Goal: Task Accomplishment & Management: Use online tool/utility

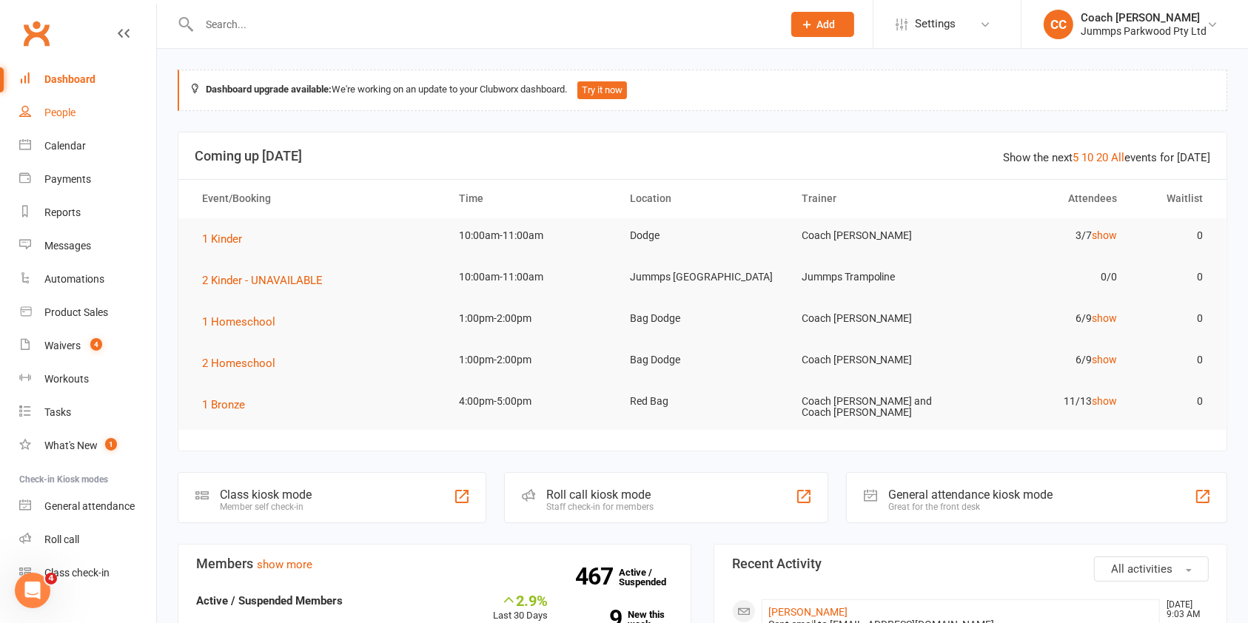
click at [47, 114] on div "People" at bounding box center [59, 113] width 31 height 12
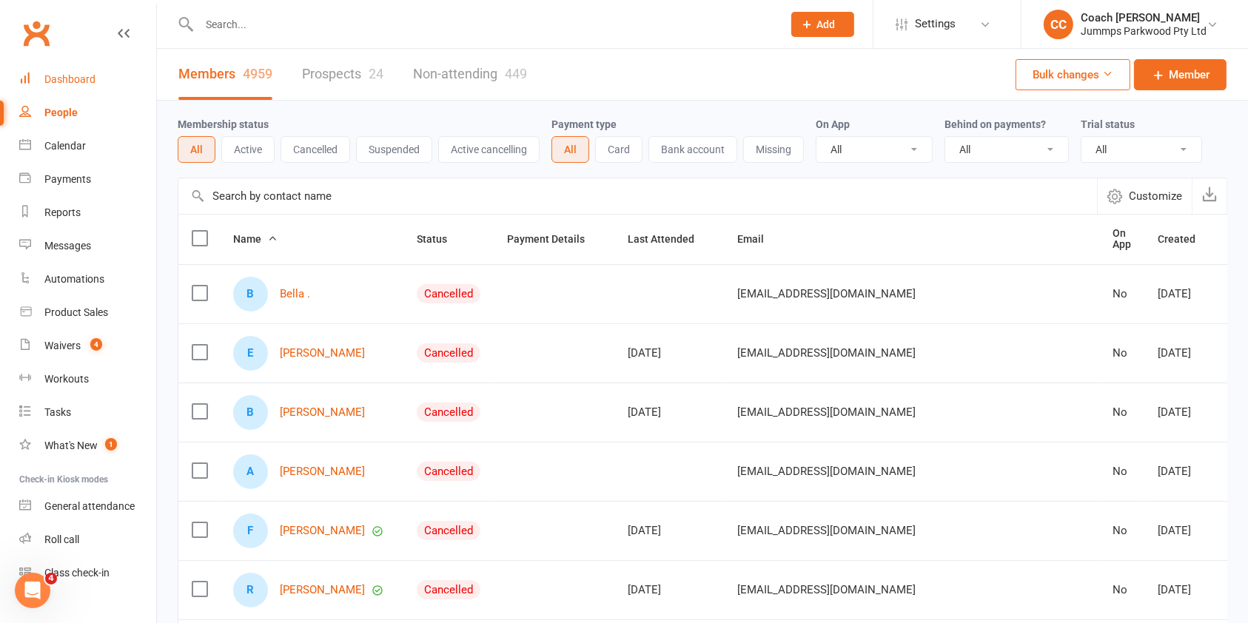
click at [85, 75] on div "Dashboard" at bounding box center [69, 79] width 51 height 12
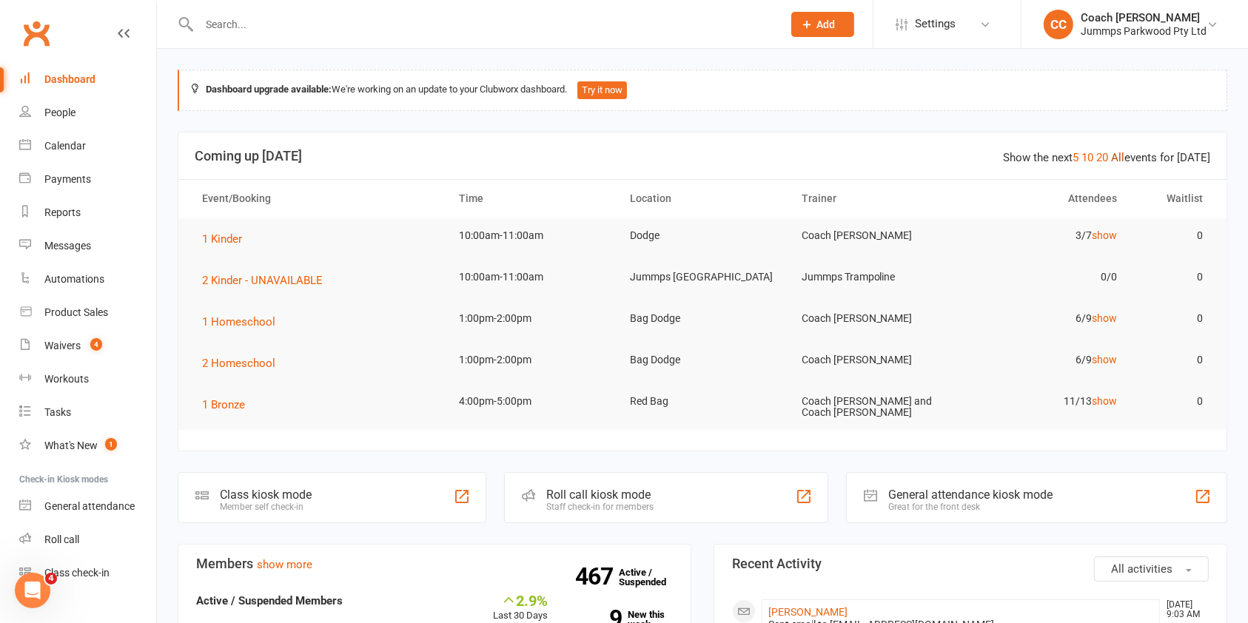
click at [1124, 161] on link "All" at bounding box center [1117, 157] width 13 height 13
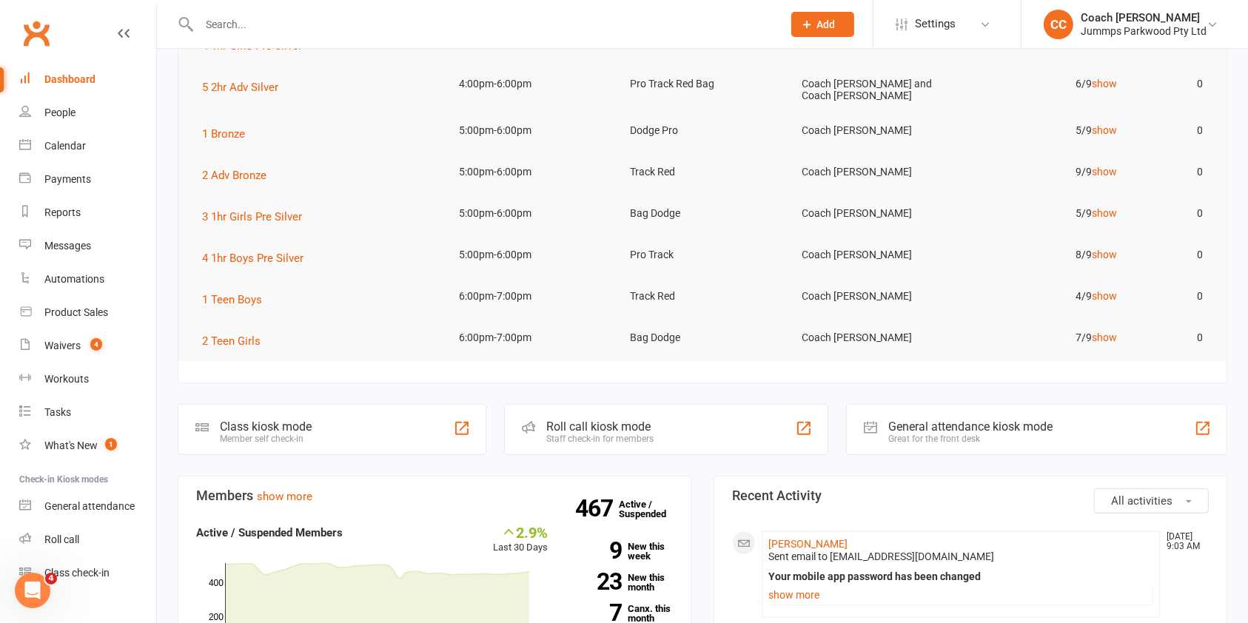
scroll to position [494, 0]
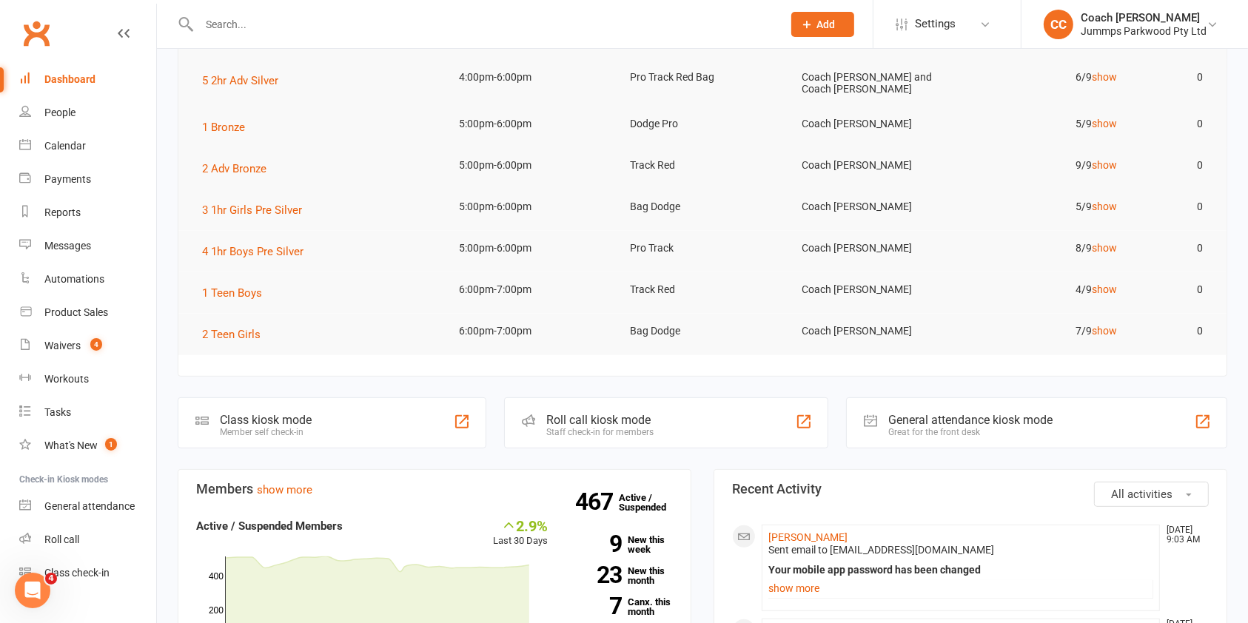
click at [445, 29] on input "text" at bounding box center [483, 24] width 577 height 21
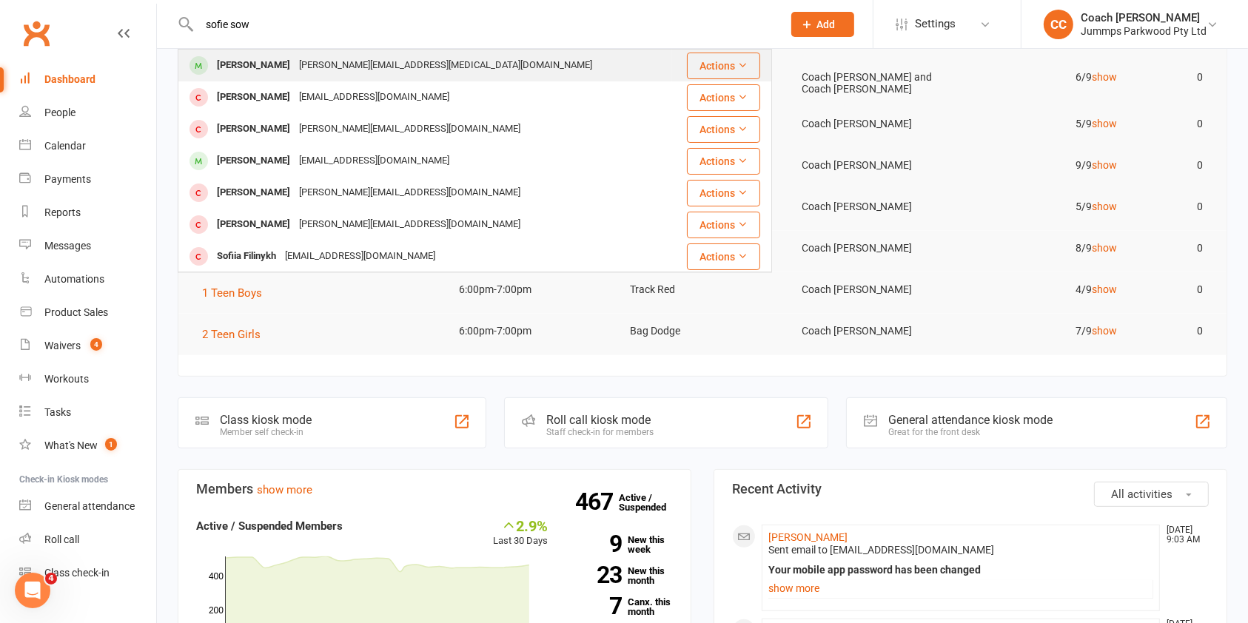
type input "sofie sow"
click at [323, 70] on div "[PERSON_NAME][EMAIL_ADDRESS][MEDICAL_DATA][DOMAIN_NAME]" at bounding box center [446, 65] width 302 height 21
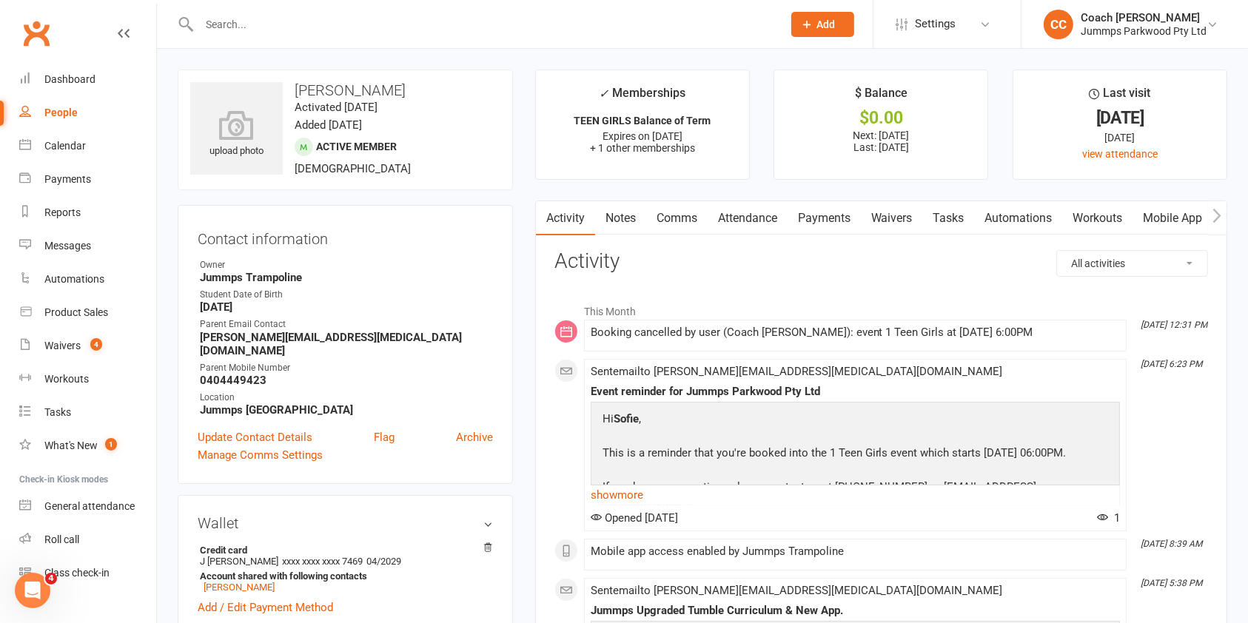
click at [756, 218] on link "Attendance" at bounding box center [748, 218] width 80 height 34
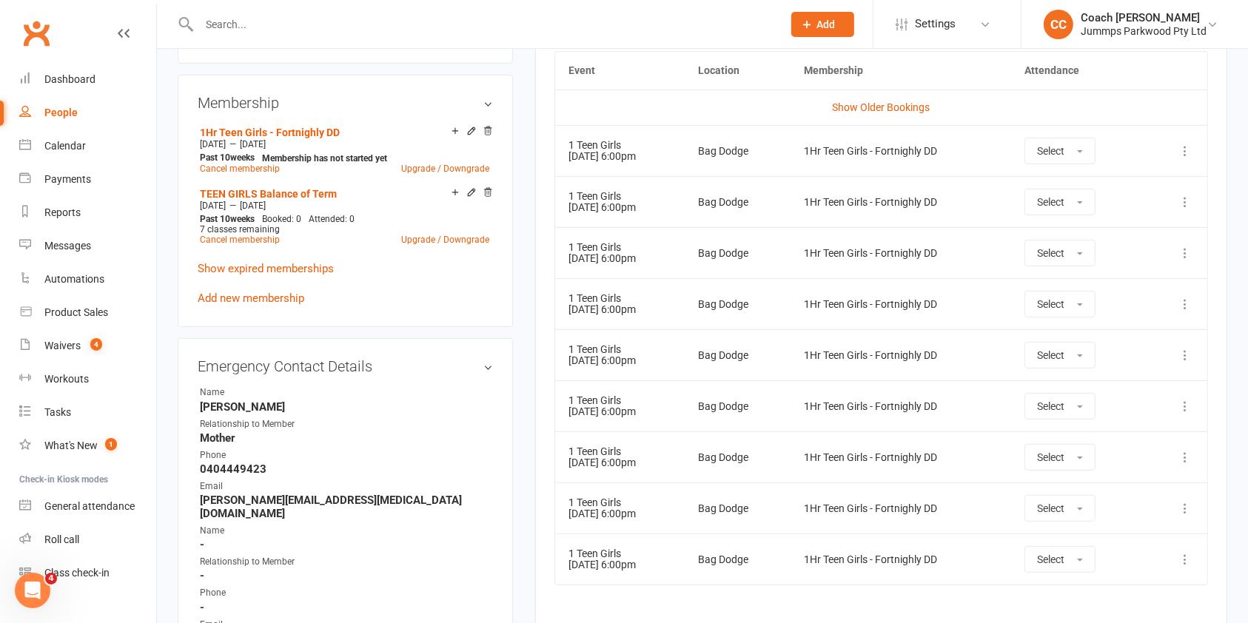
scroll to position [673, 0]
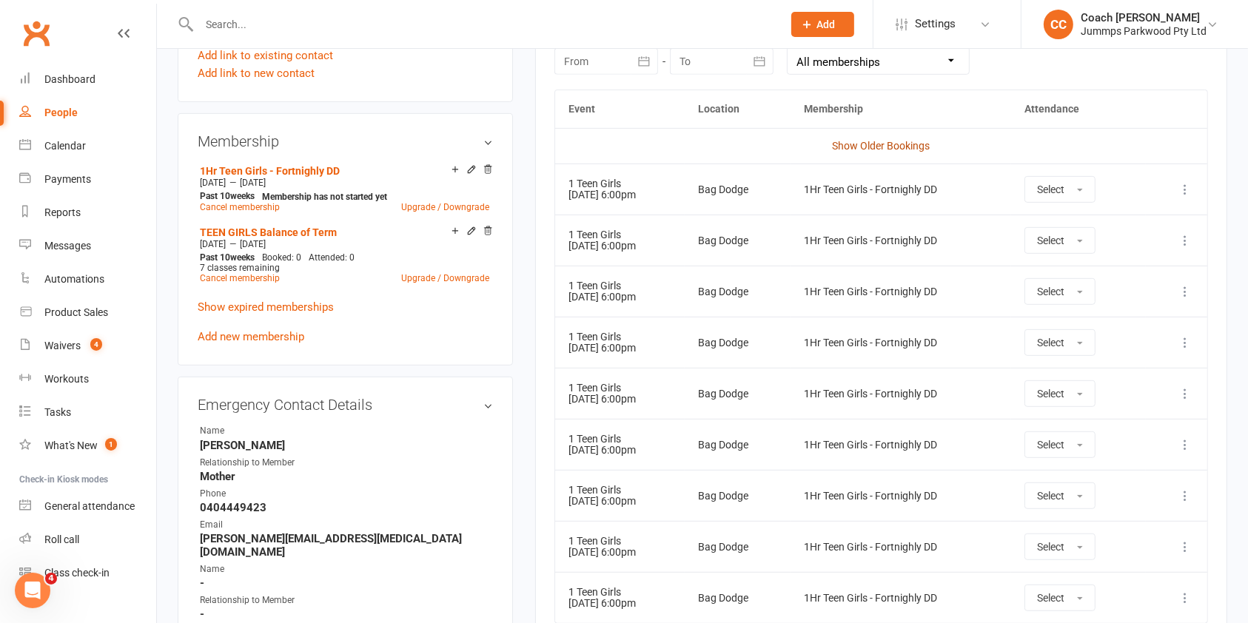
click at [893, 141] on link "Show Older Bookings" at bounding box center [881, 146] width 98 height 12
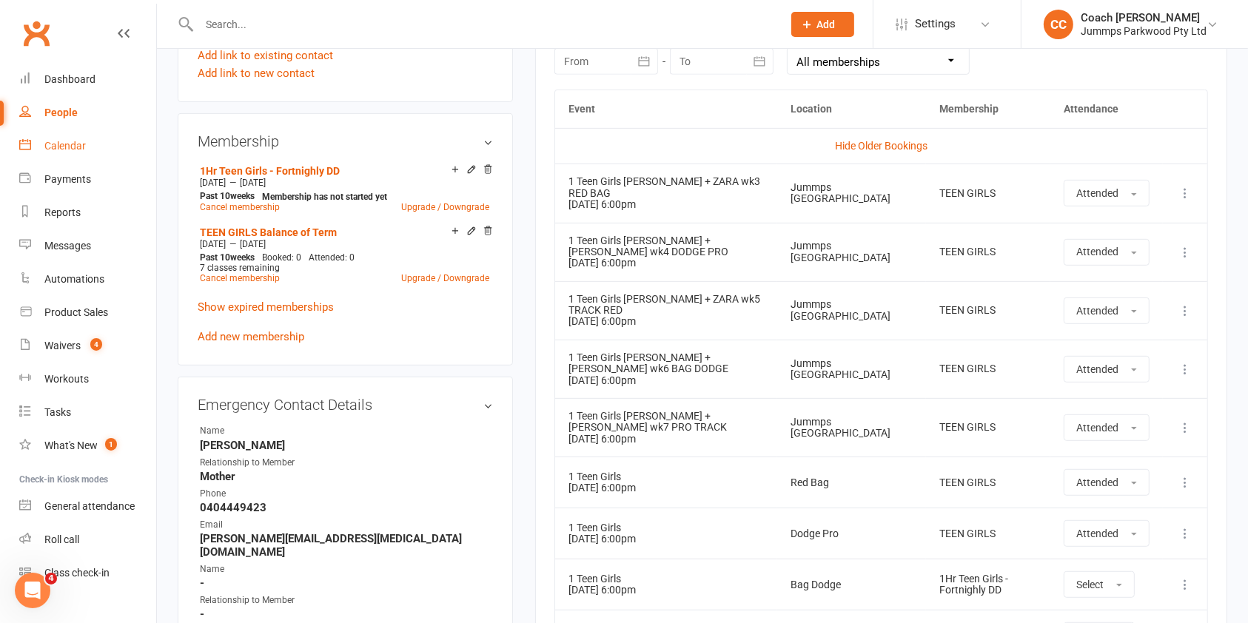
click at [71, 145] on div "Calendar" at bounding box center [64, 146] width 41 height 12
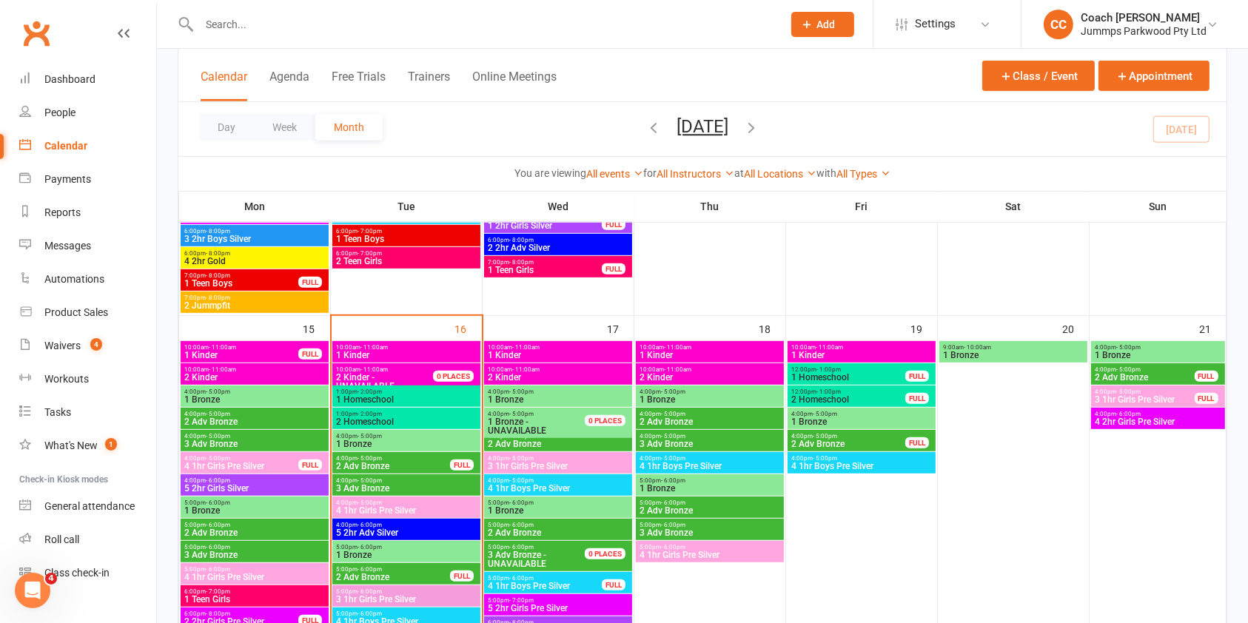
scroll to position [867, 0]
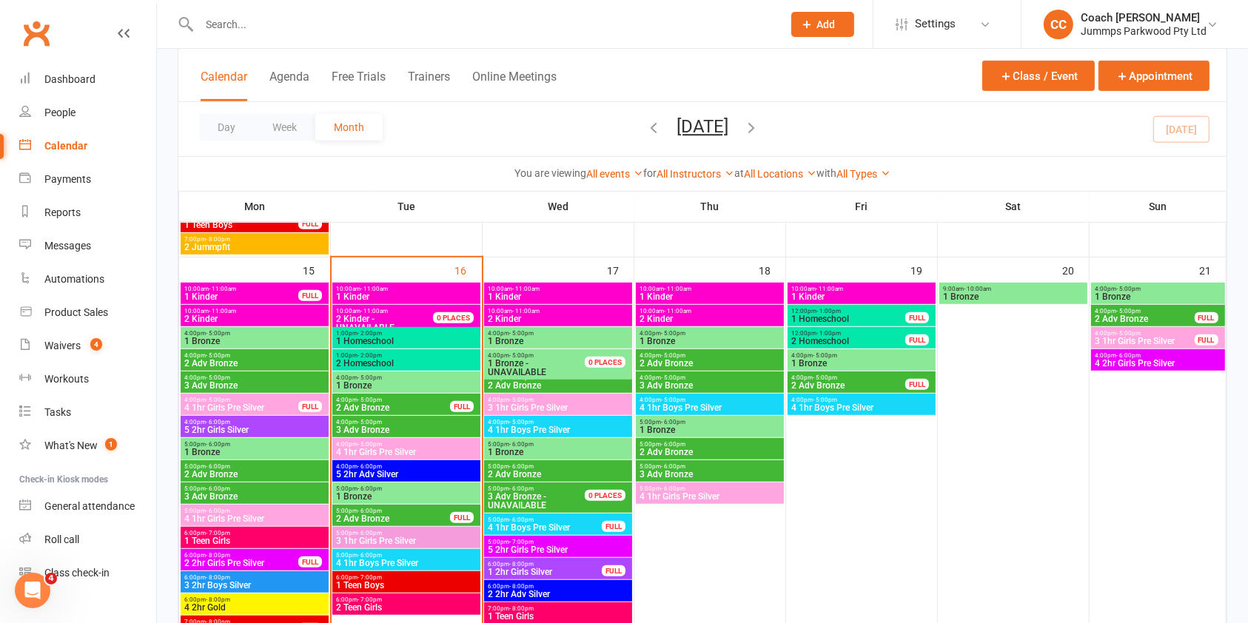
click at [425, 295] on span "1 Kinder" at bounding box center [406, 296] width 142 height 9
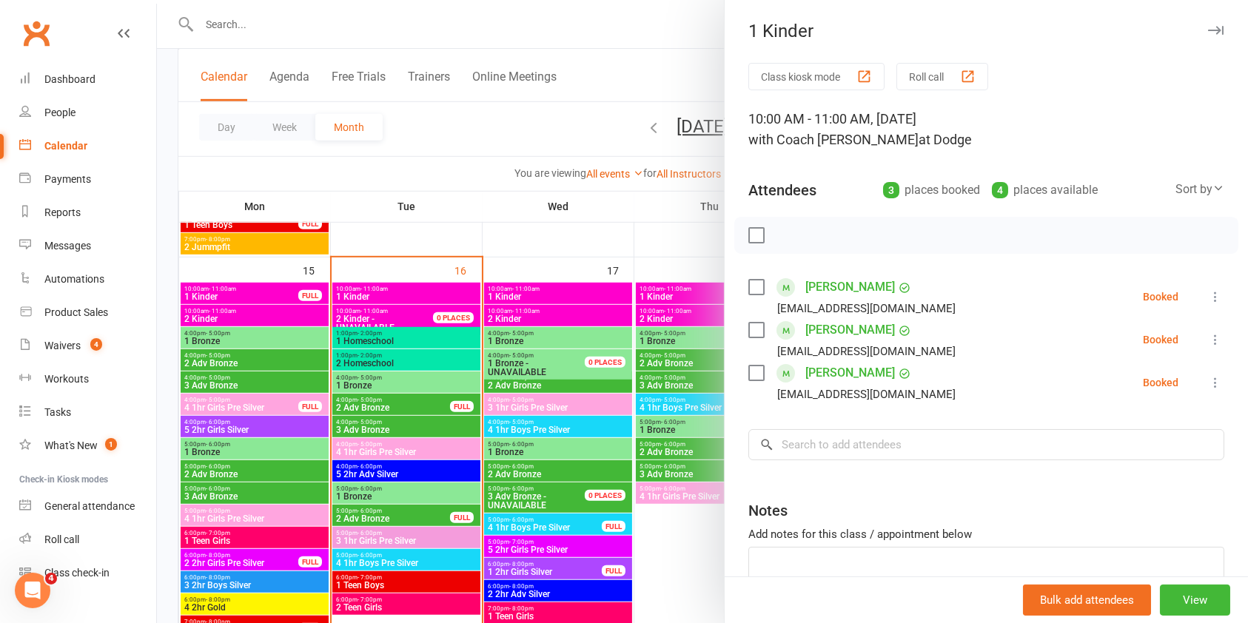
click at [1208, 338] on icon at bounding box center [1215, 339] width 15 height 15
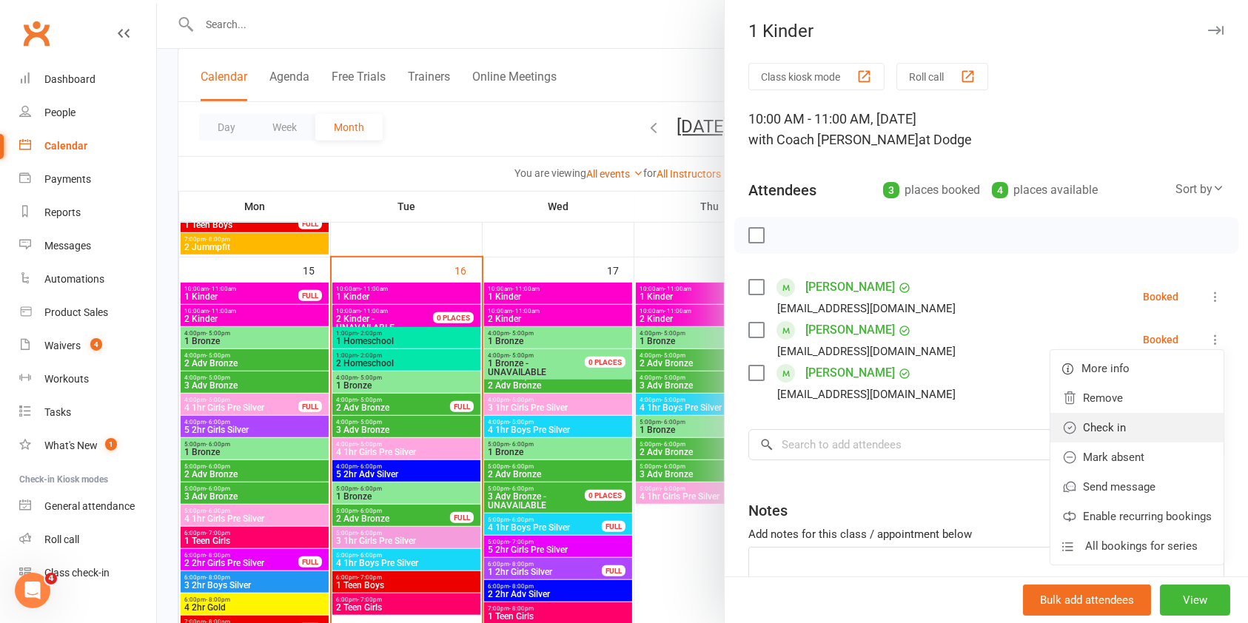
click at [1103, 423] on link "Check in" at bounding box center [1136, 428] width 173 height 30
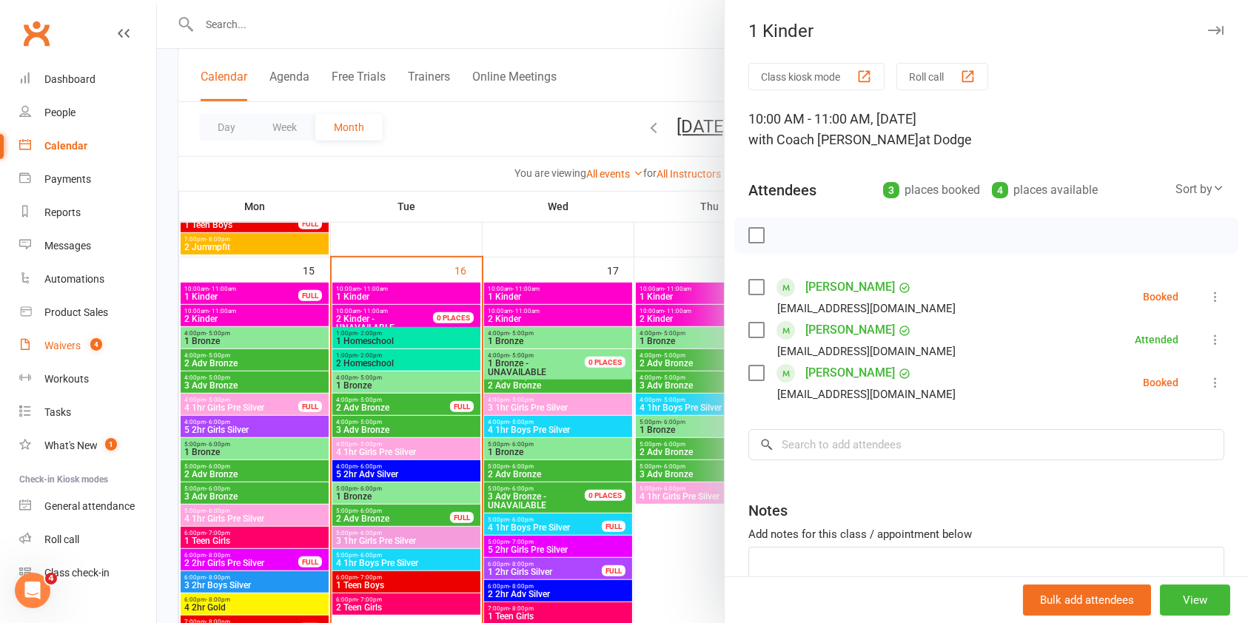
click at [69, 348] on div "Waivers" at bounding box center [62, 346] width 36 height 12
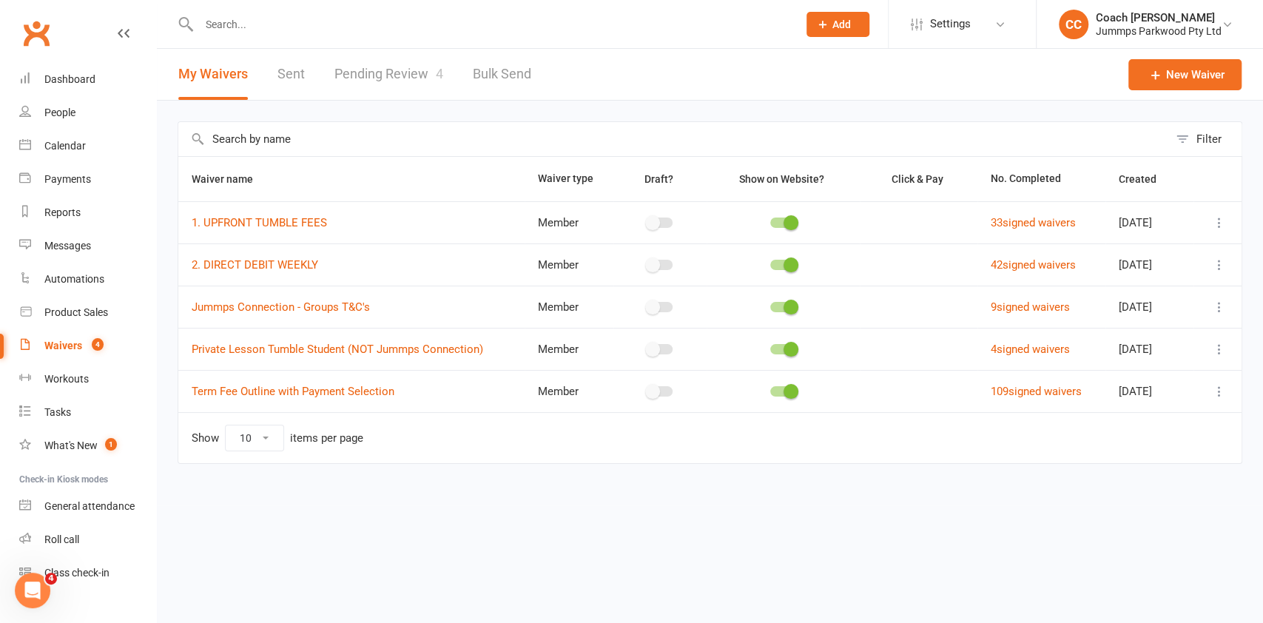
click at [412, 77] on link "Pending Review 4" at bounding box center [389, 74] width 109 height 51
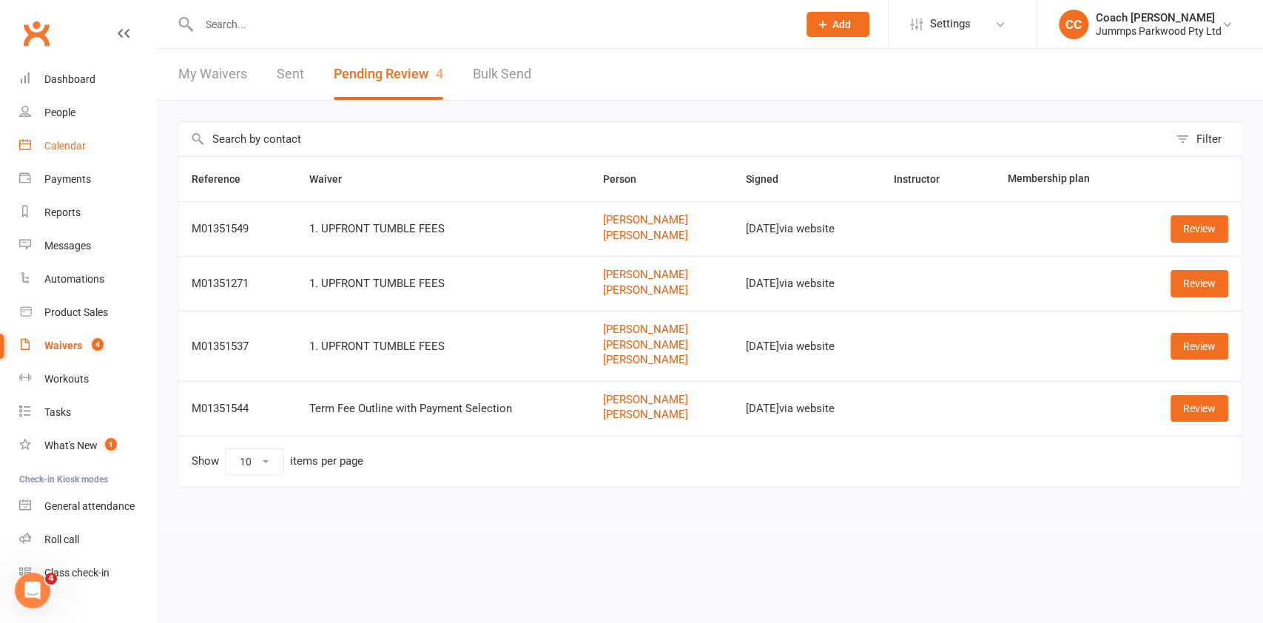
click at [58, 143] on div "Calendar" at bounding box center [64, 146] width 41 height 12
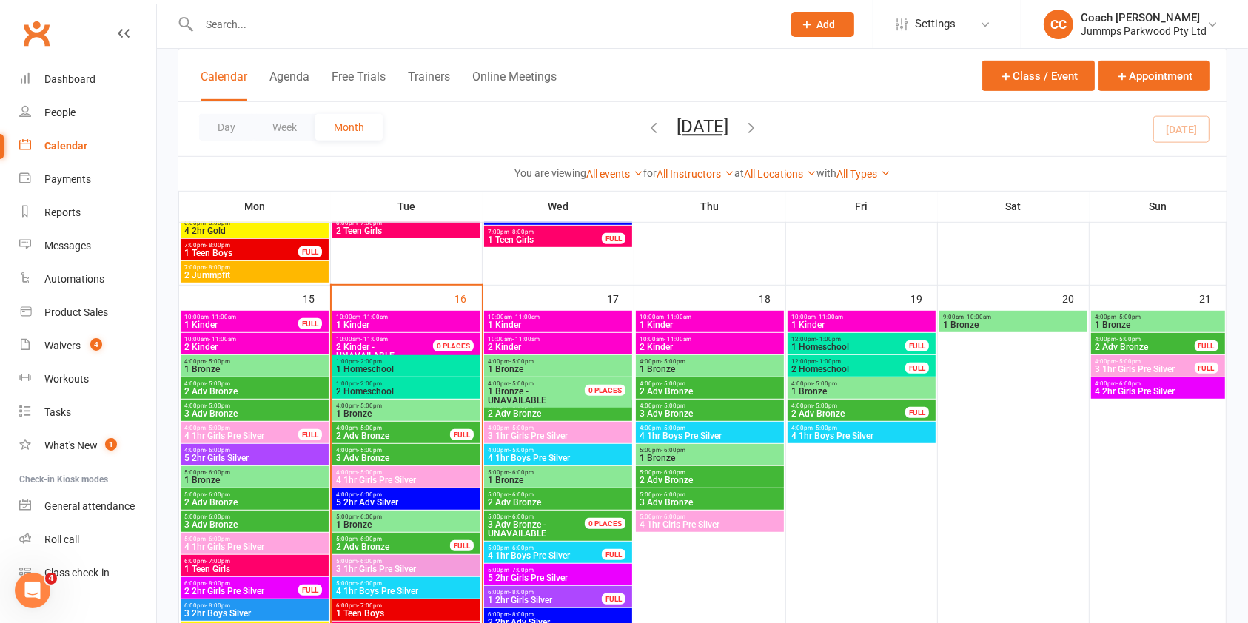
scroll to position [842, 0]
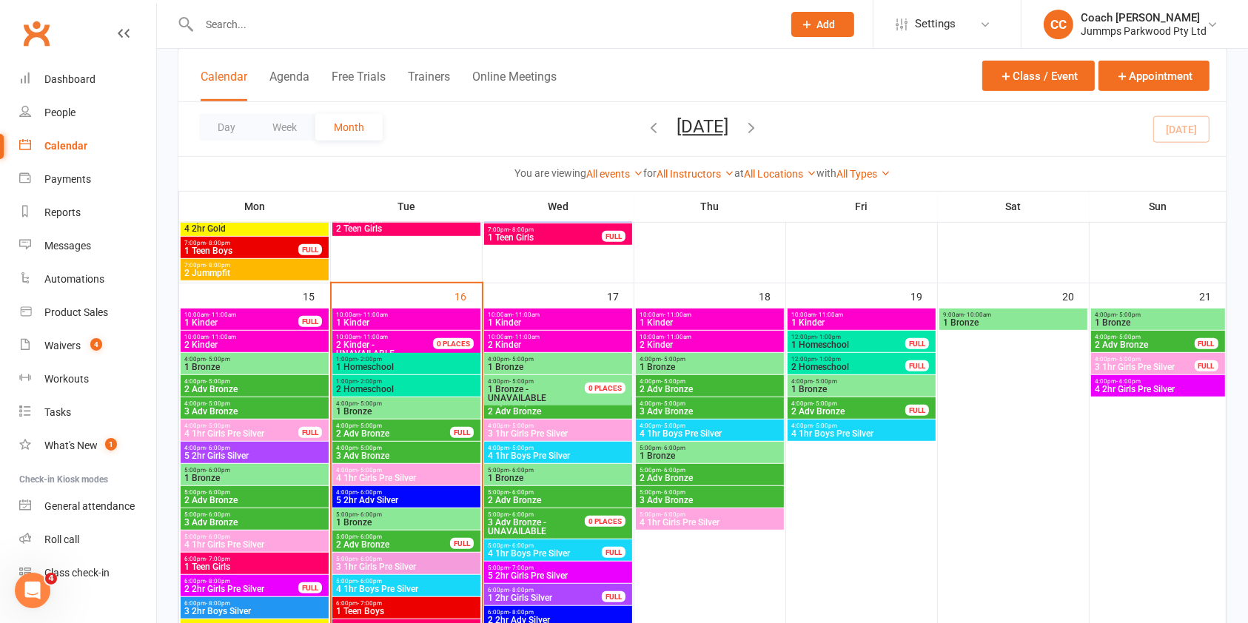
click at [426, 326] on span "1 Kinder" at bounding box center [406, 322] width 142 height 9
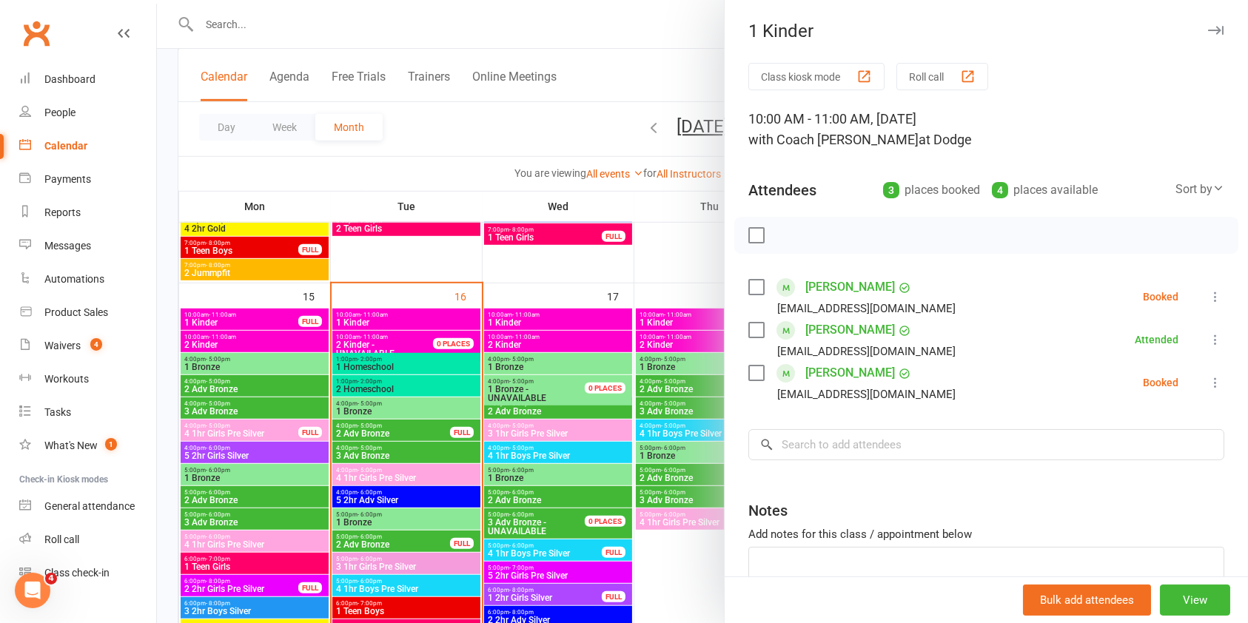
click at [1208, 294] on icon at bounding box center [1215, 296] width 15 height 15
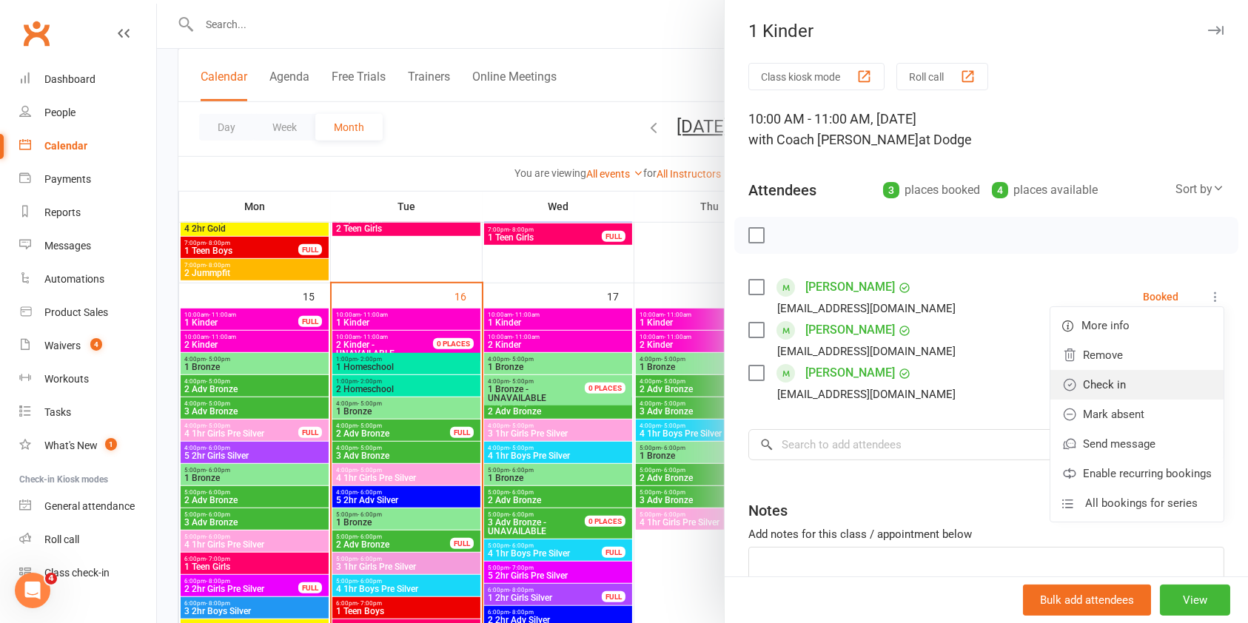
click at [1090, 384] on link "Check in" at bounding box center [1136, 385] width 173 height 30
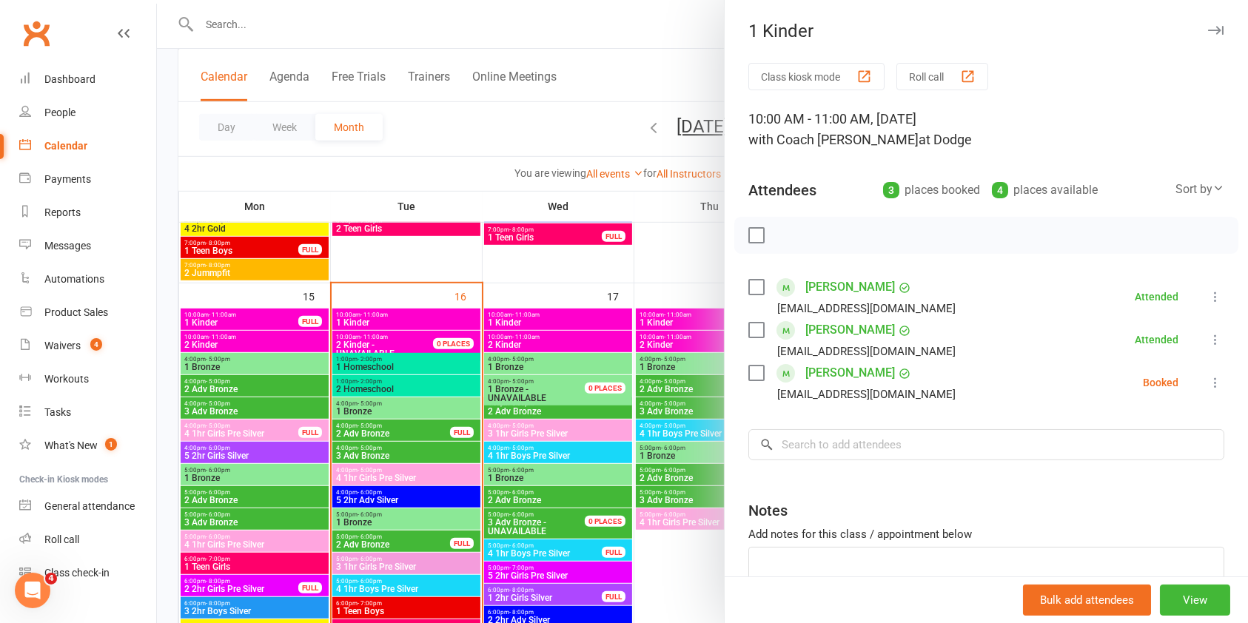
click at [414, 244] on div at bounding box center [702, 311] width 1091 height 623
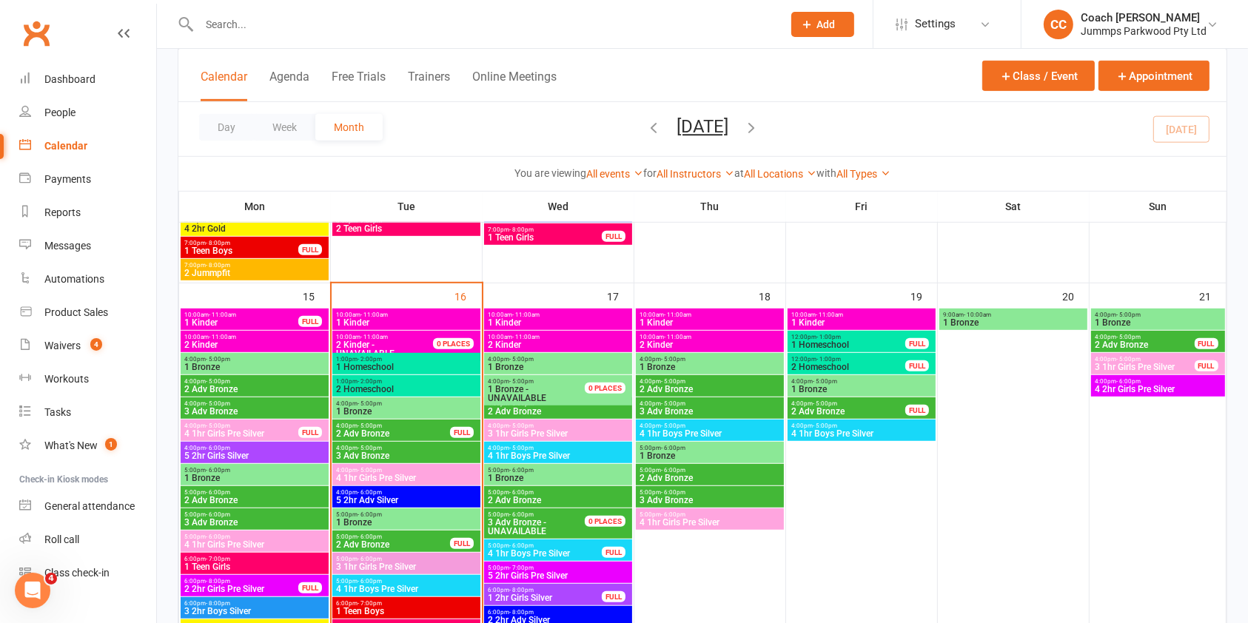
click at [414, 244] on div at bounding box center [406, 92] width 148 height 377
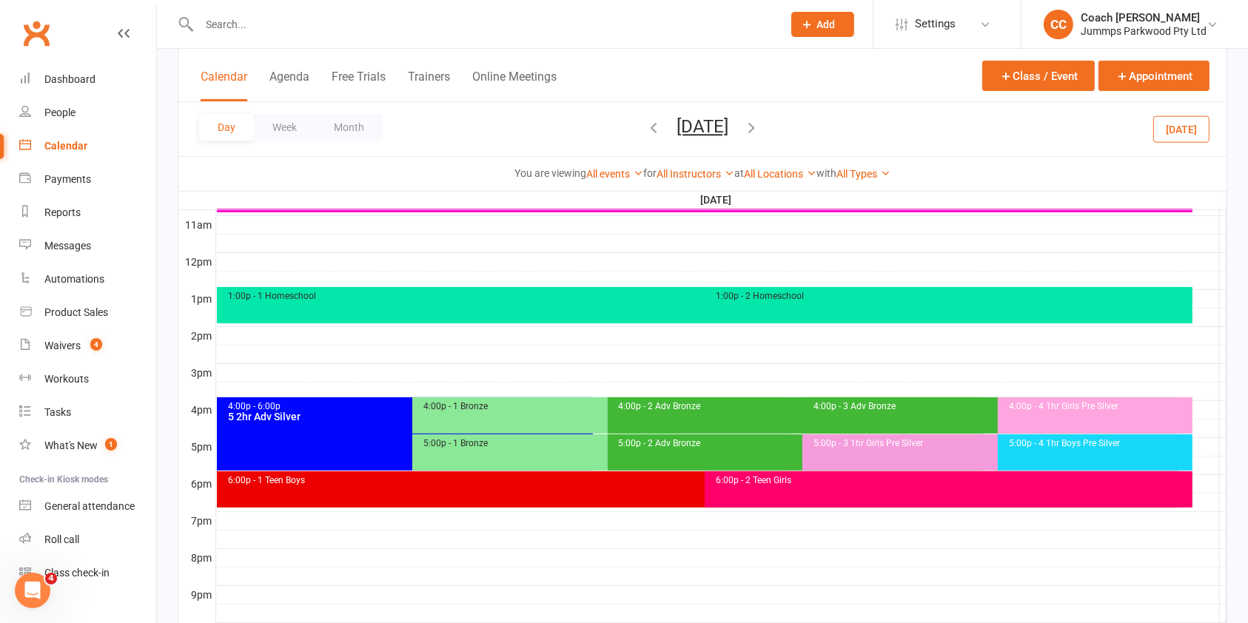
scroll to position [0, 0]
